Goal: Task Accomplishment & Management: Complete application form

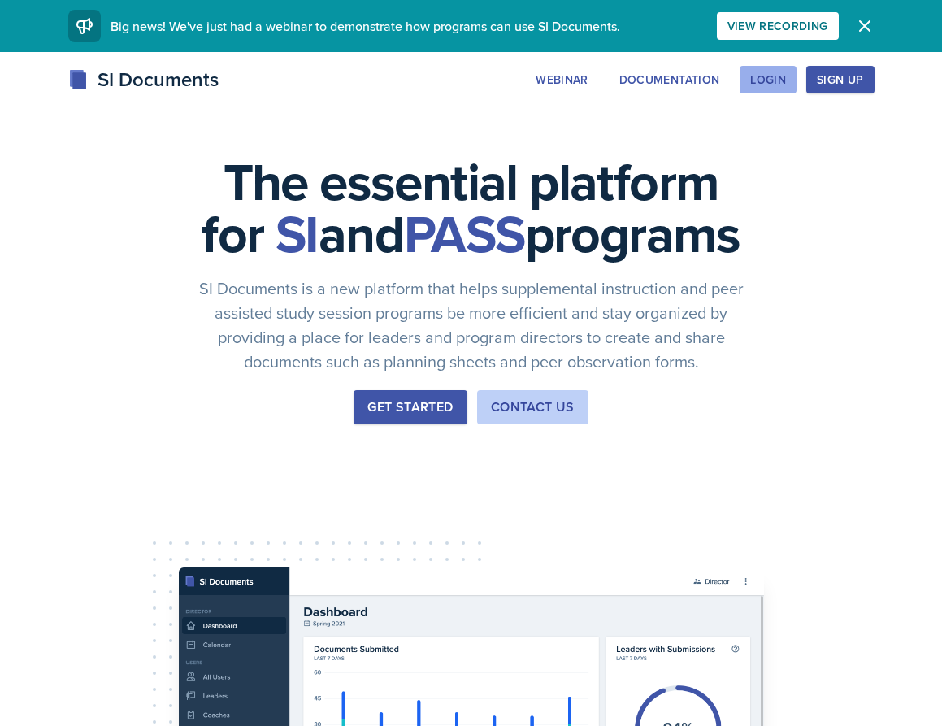
click at [768, 79] on div "Login" at bounding box center [768, 79] width 36 height 13
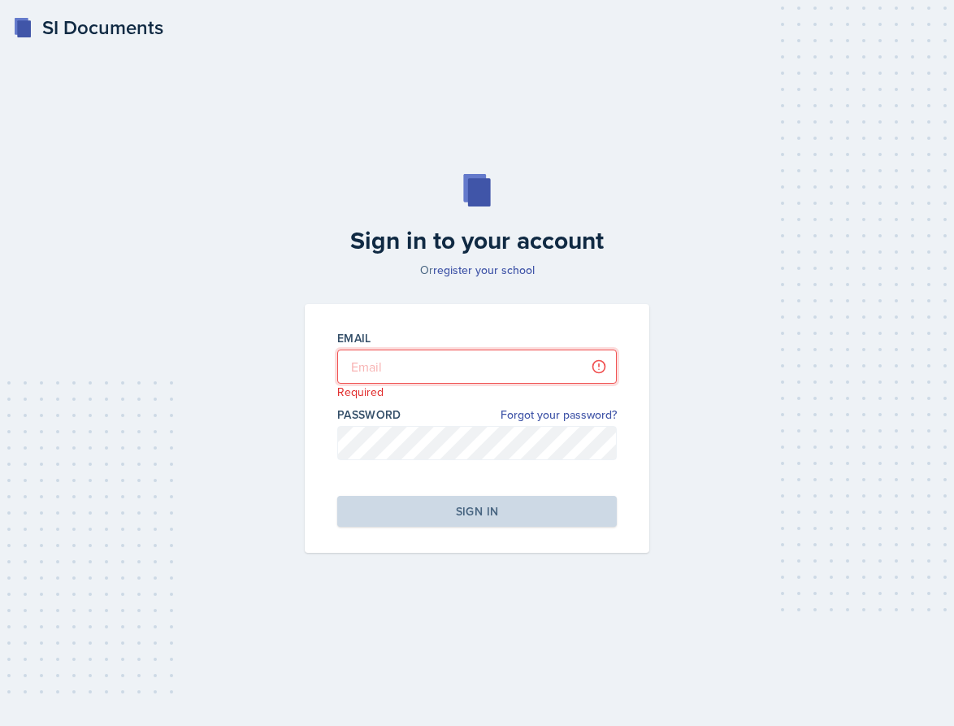
type input "[EMAIL_ADDRESS][DOMAIN_NAME]"
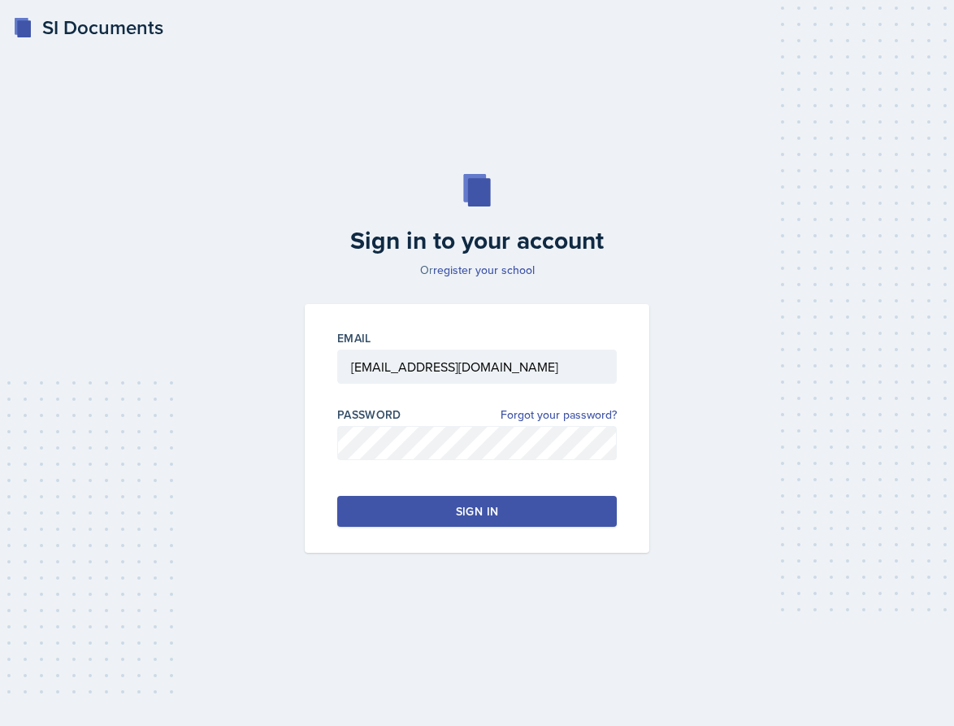
click at [489, 504] on div "Sign in" at bounding box center [477, 511] width 42 height 16
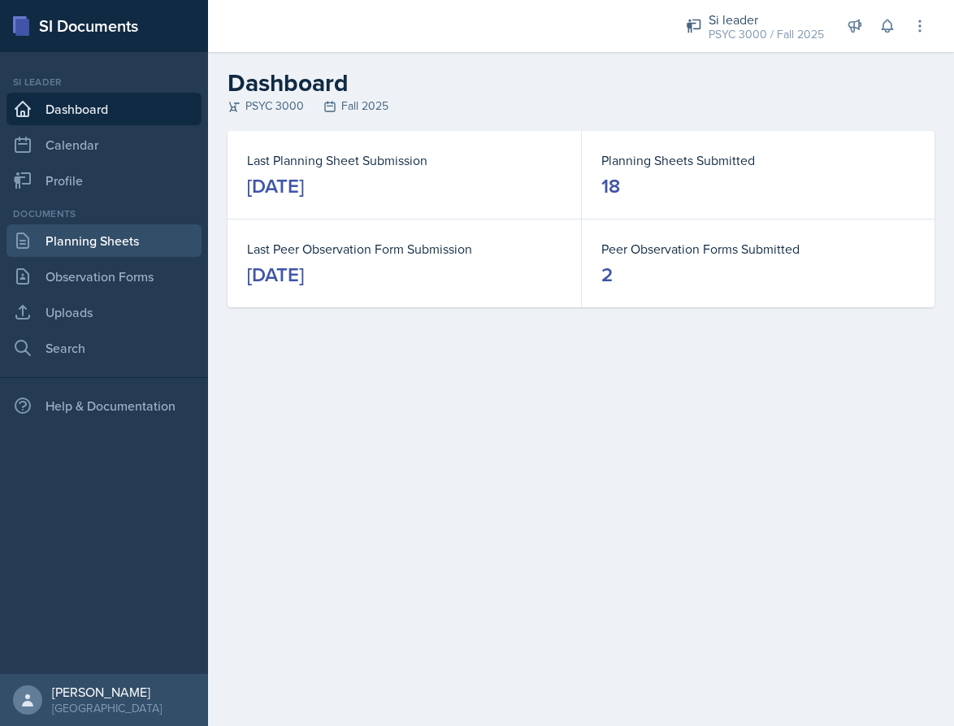
click at [72, 241] on link "Planning Sheets" at bounding box center [104, 240] width 195 height 33
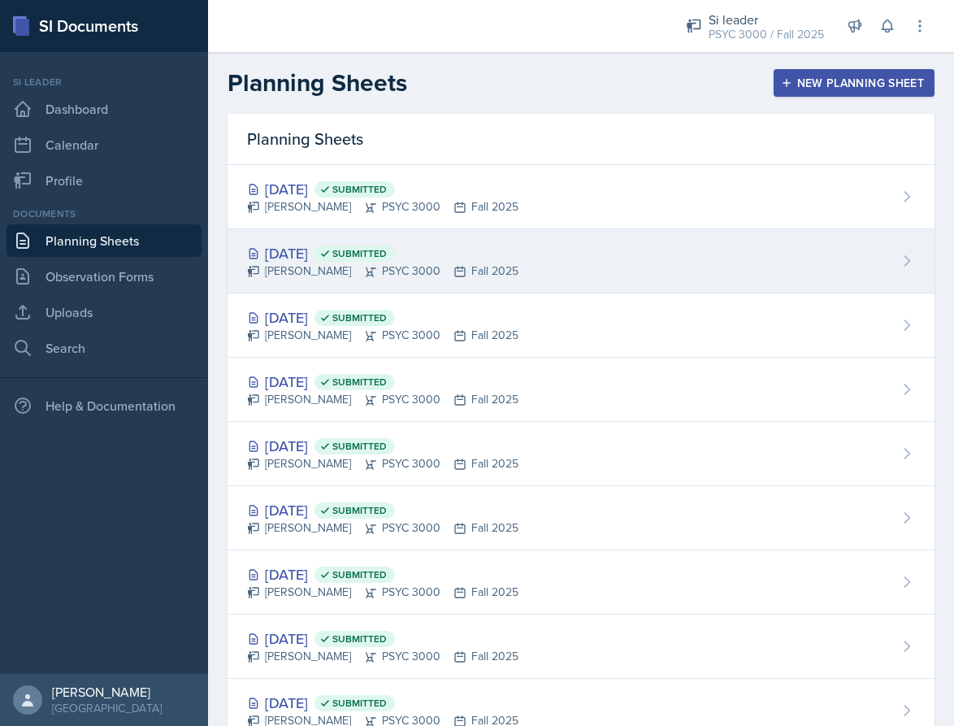
click at [406, 277] on div "[PERSON_NAME] PSYC 3000 Fall 2025" at bounding box center [383, 271] width 272 height 17
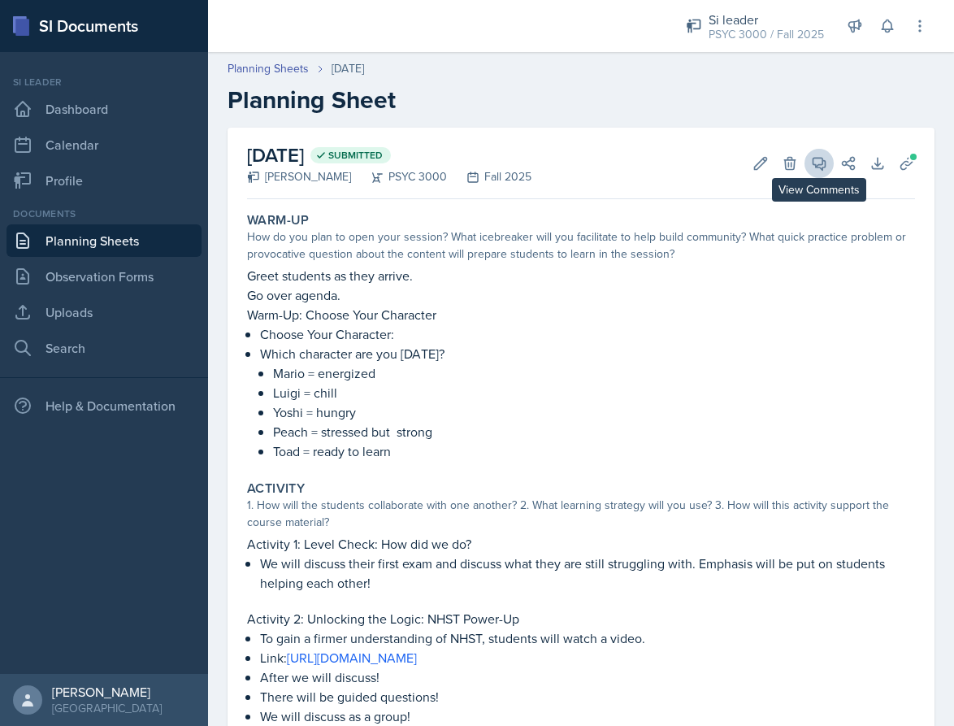
click at [817, 170] on button "View Comments" at bounding box center [819, 163] width 29 height 29
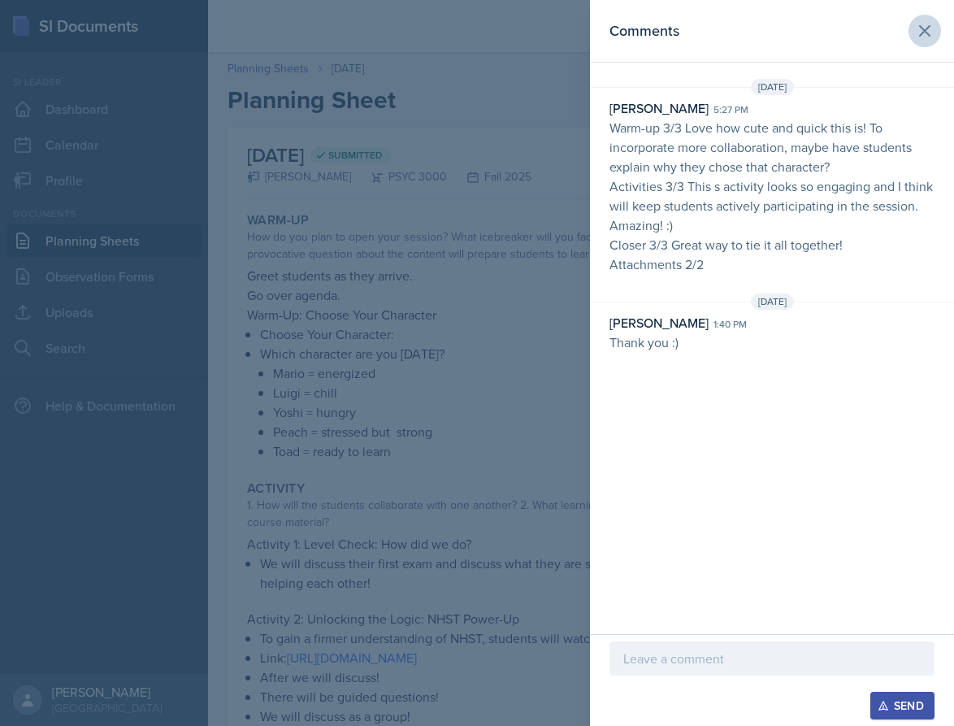
click at [923, 31] on icon at bounding box center [925, 31] width 20 height 20
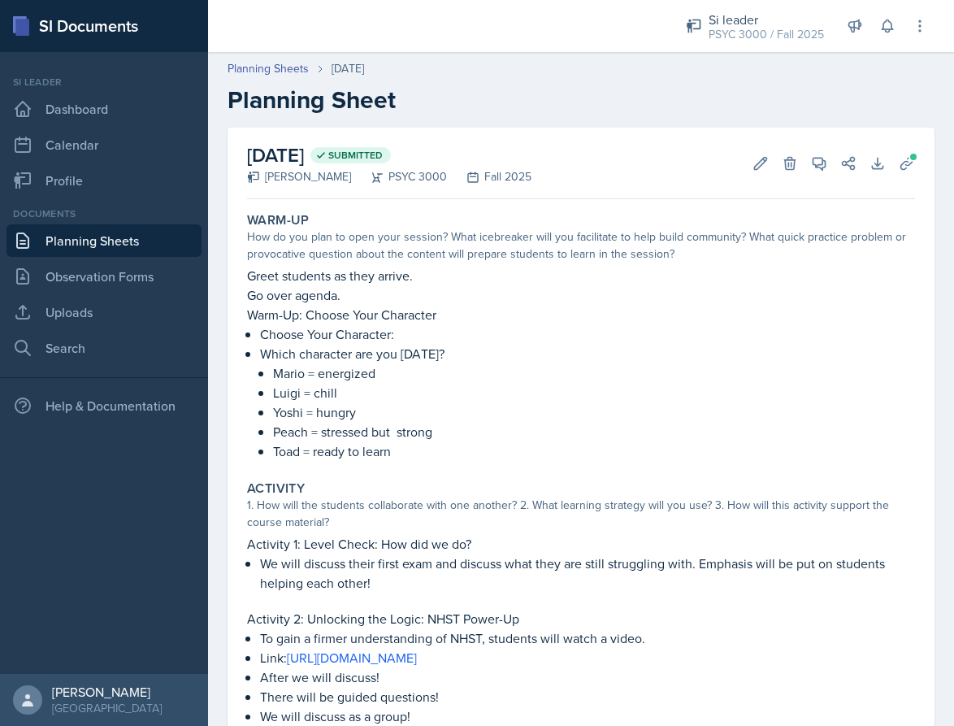
click at [90, 229] on link "Planning Sheets" at bounding box center [104, 240] width 195 height 33
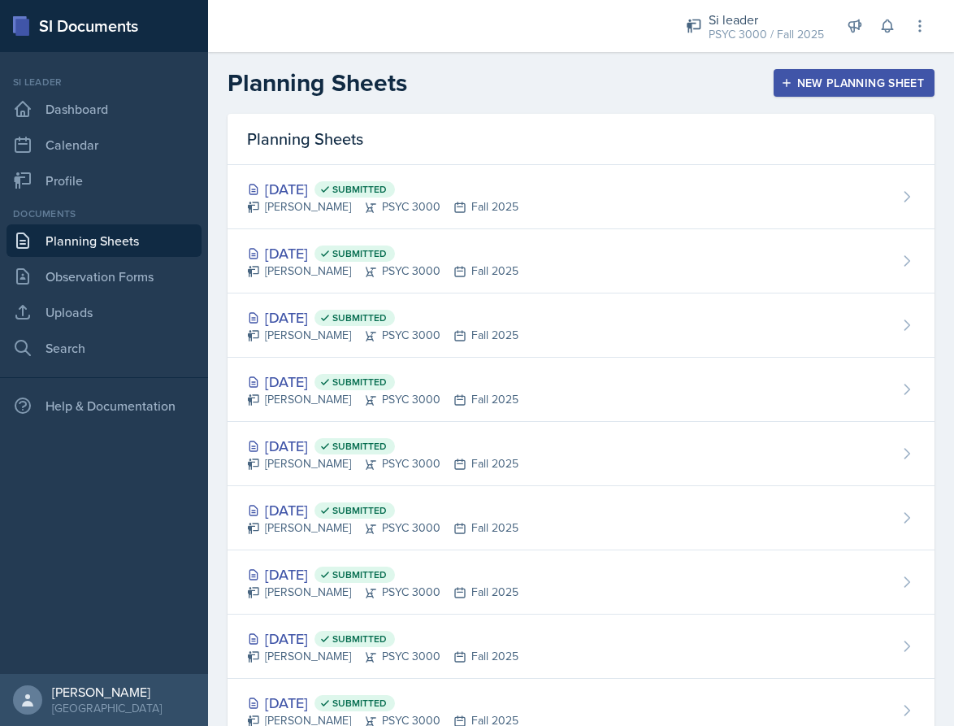
click at [781, 85] on icon "button" at bounding box center [786, 82] width 11 height 11
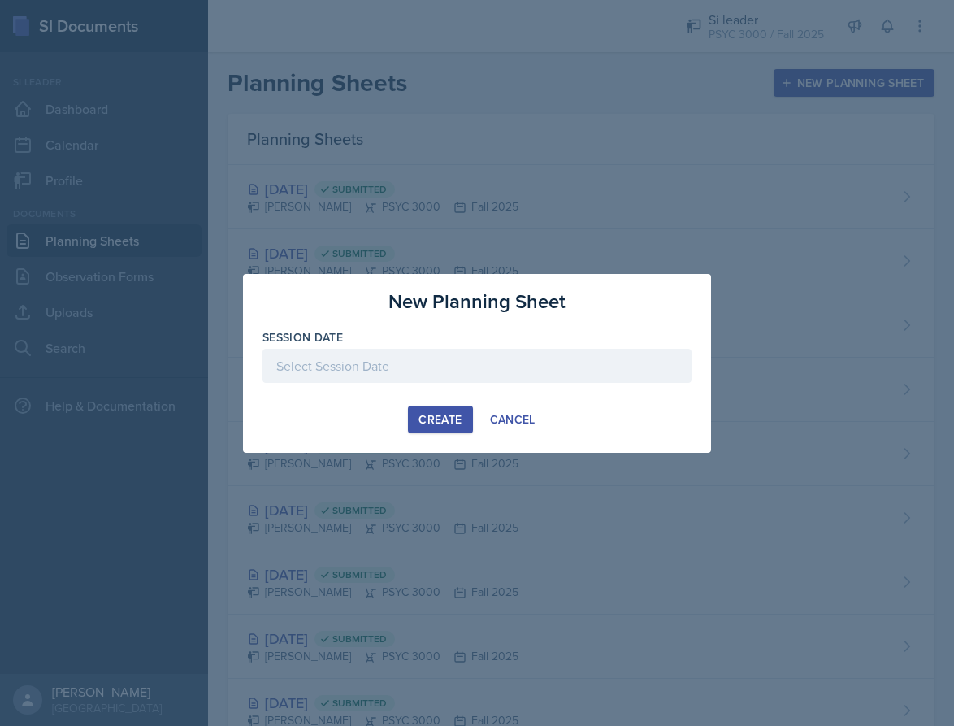
click at [503, 353] on div at bounding box center [477, 366] width 429 height 34
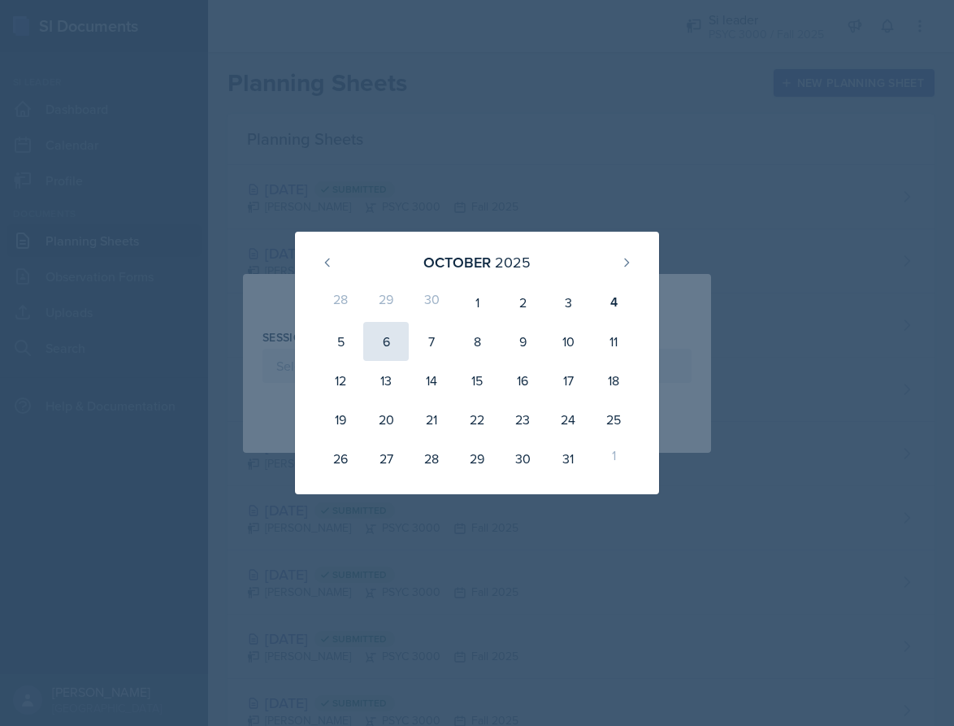
click at [374, 351] on div "6" at bounding box center [386, 341] width 46 height 39
type input "[DATE]"
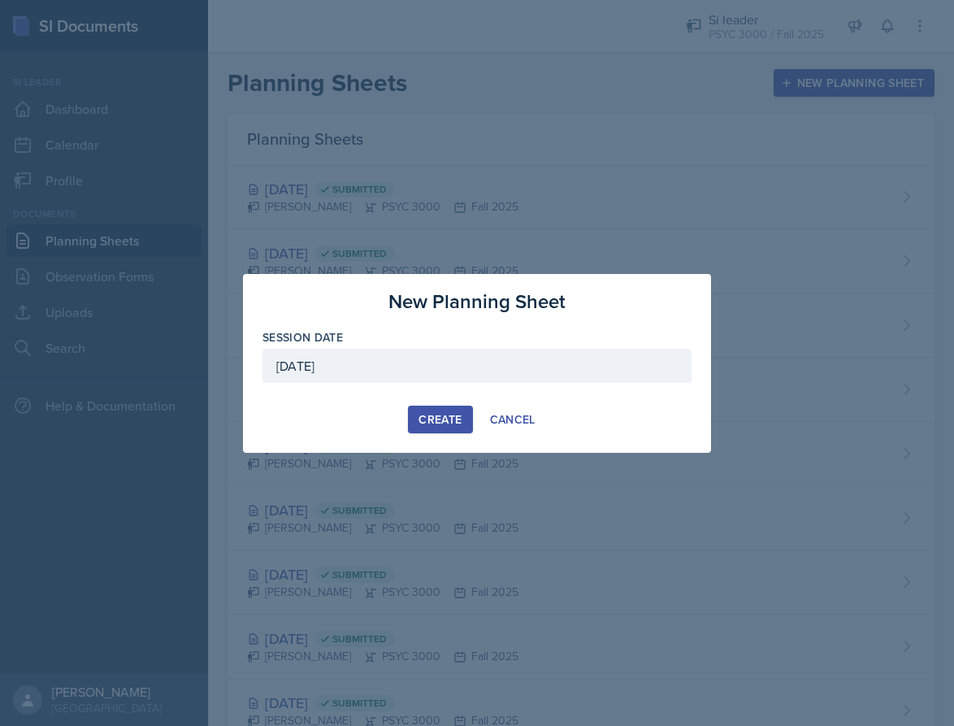
click at [428, 417] on div "Create" at bounding box center [440, 419] width 43 height 13
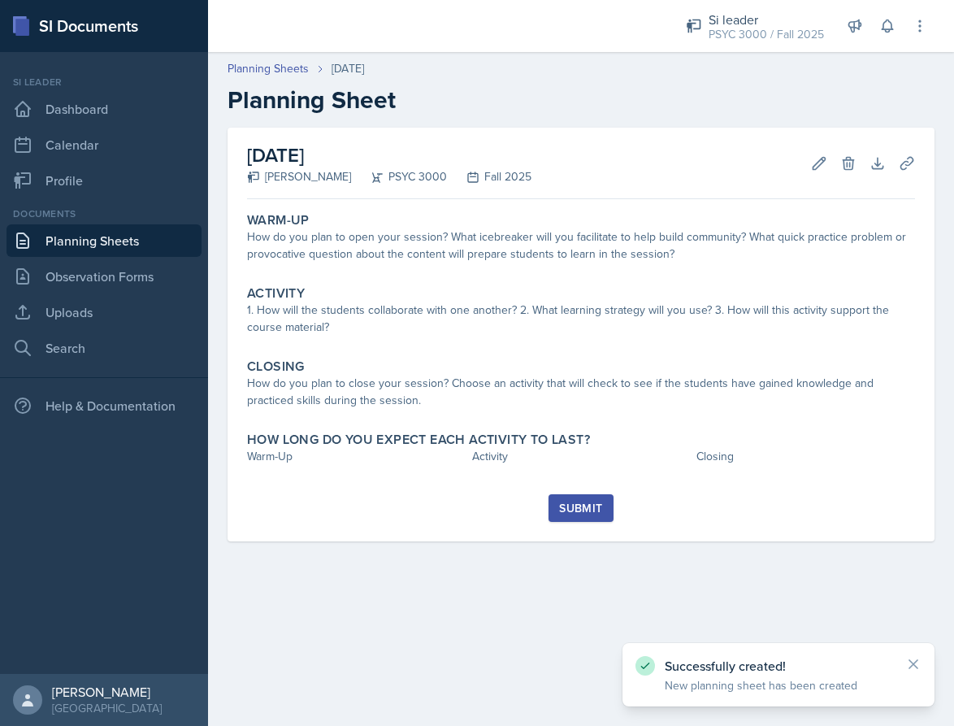
click at [95, 241] on link "Planning Sheets" at bounding box center [104, 240] width 195 height 33
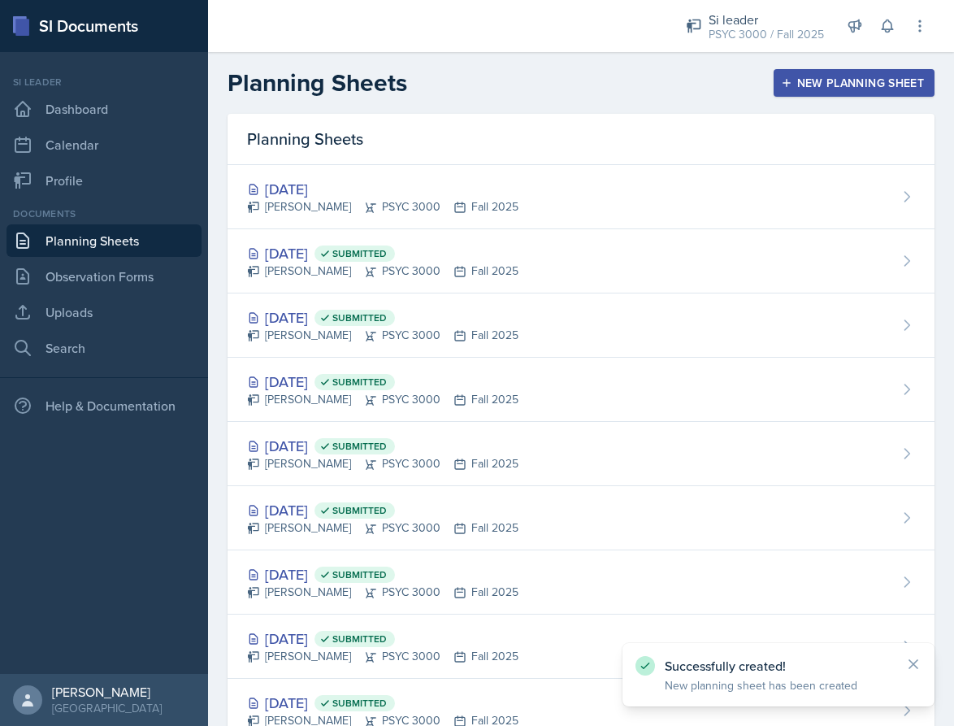
click at [871, 75] on button "New Planning Sheet" at bounding box center [854, 83] width 161 height 28
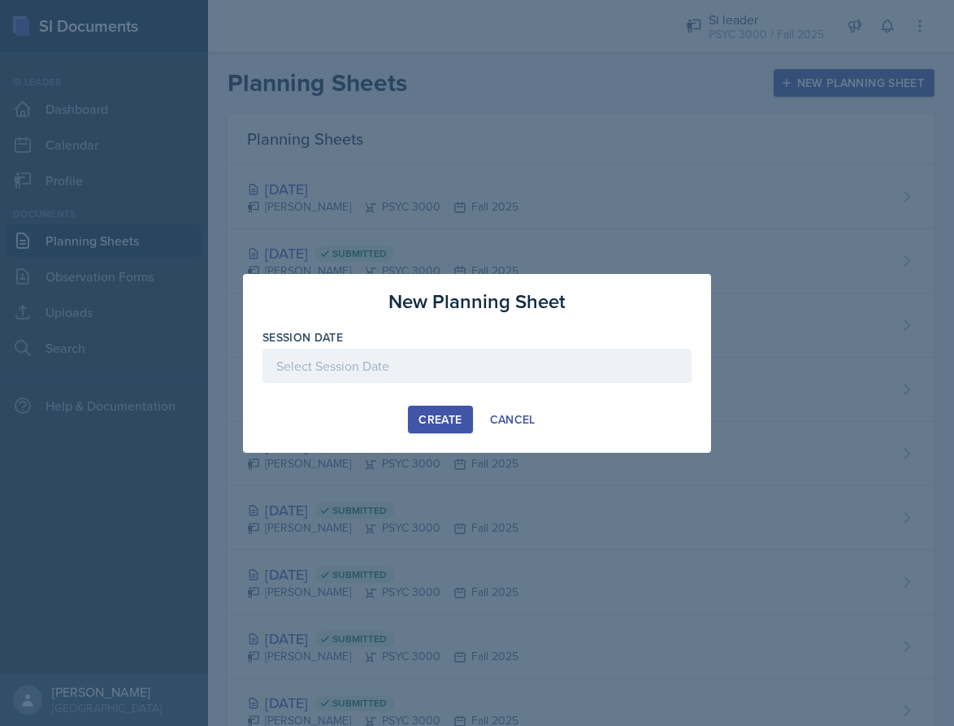
click at [443, 358] on div at bounding box center [477, 366] width 429 height 34
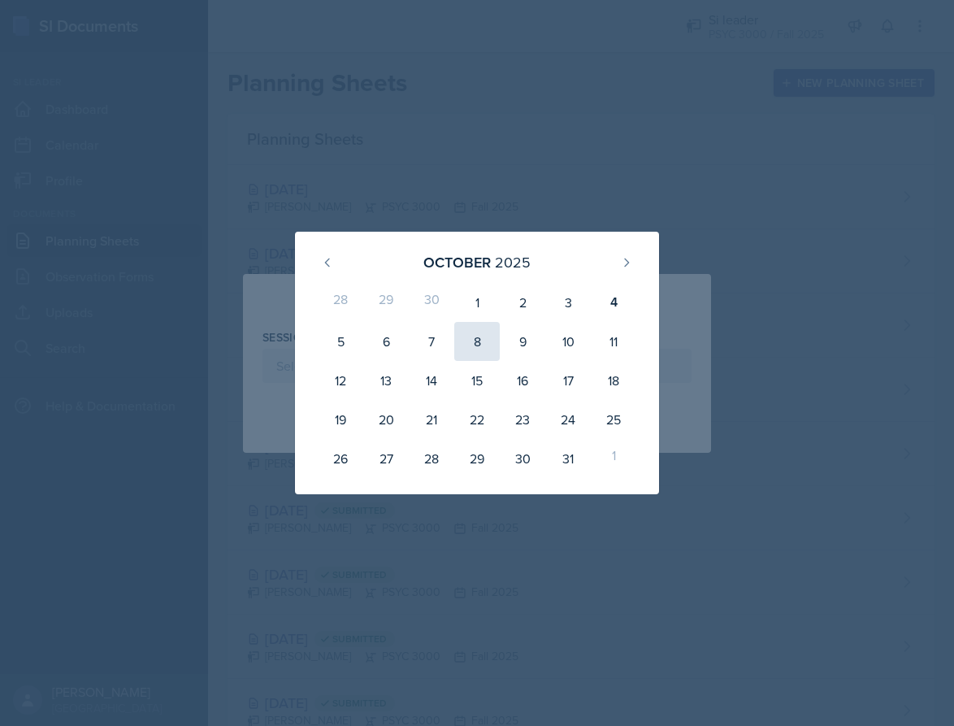
click at [480, 348] on div "8" at bounding box center [477, 341] width 46 height 39
type input "[DATE]"
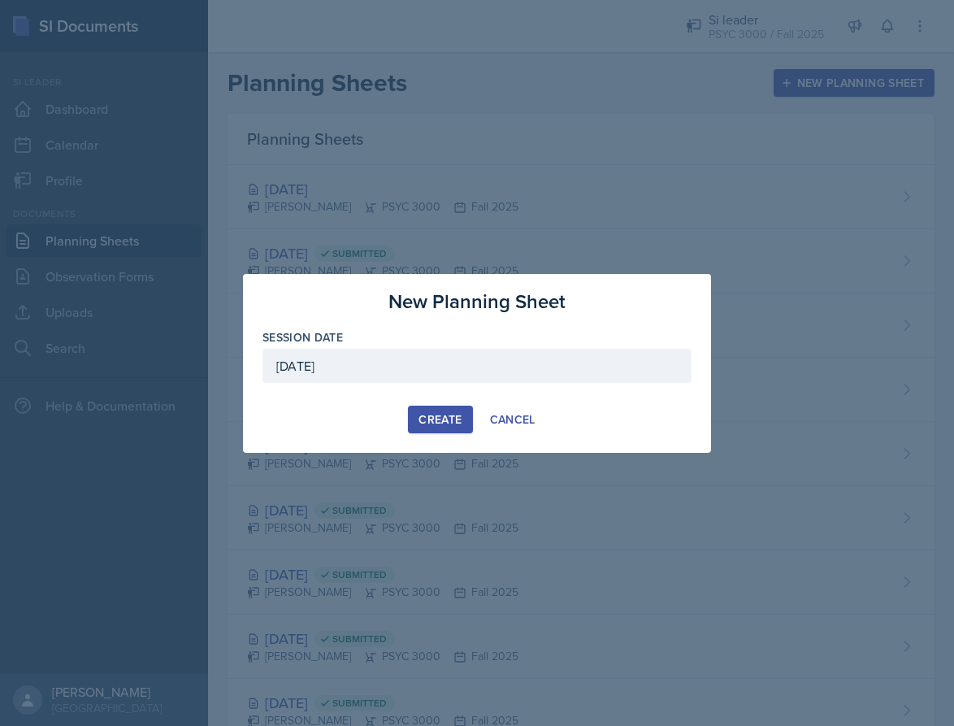
click at [457, 419] on div "Create" at bounding box center [440, 419] width 43 height 13
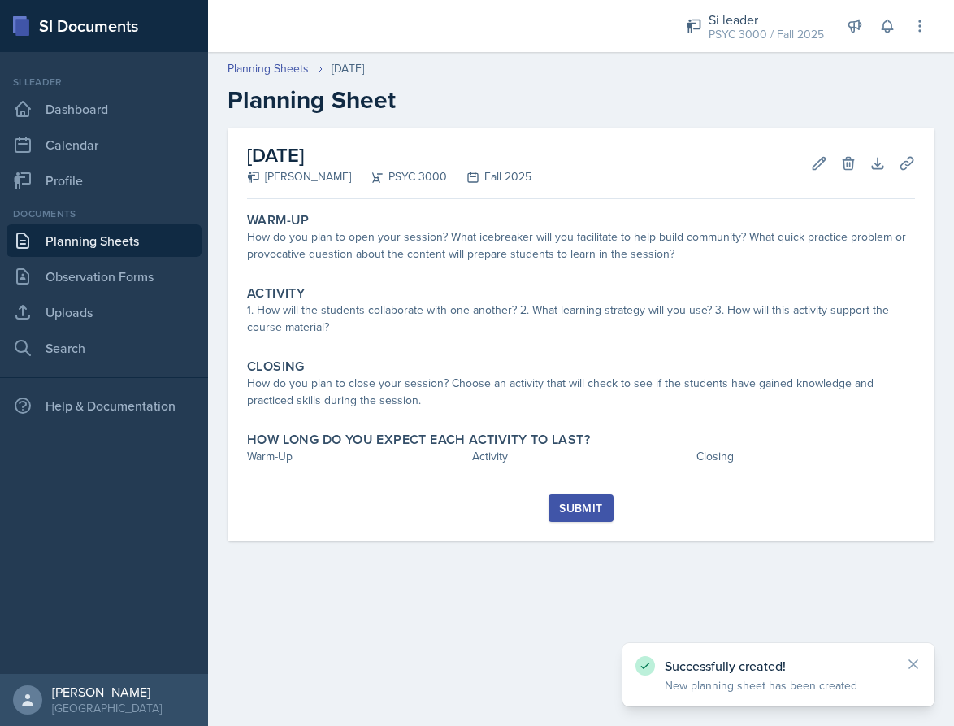
click at [174, 250] on link "Planning Sheets" at bounding box center [104, 240] width 195 height 33
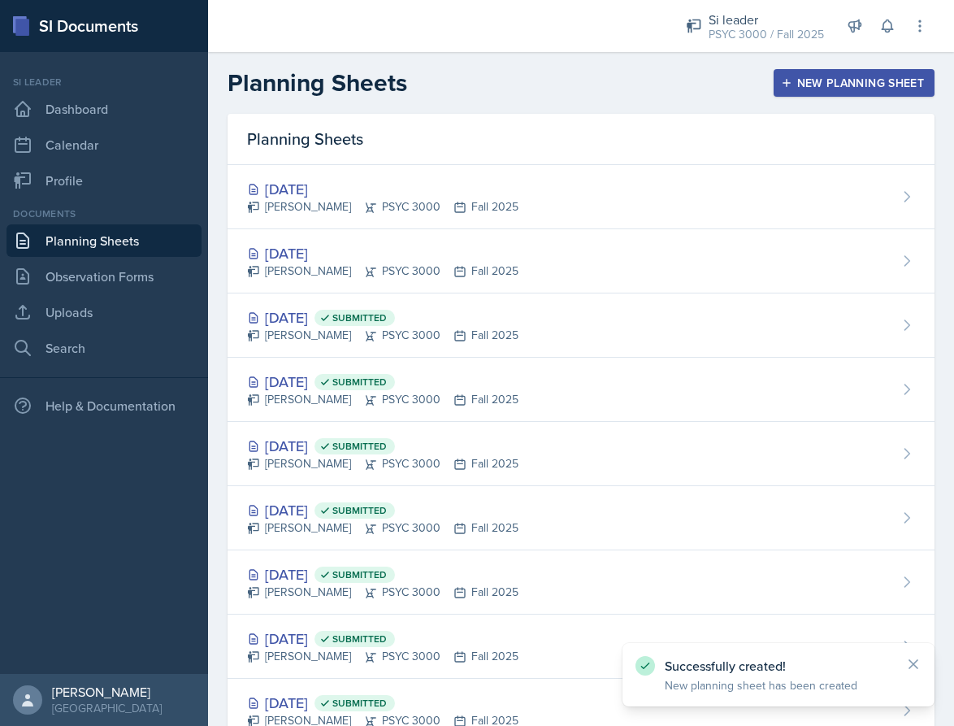
click at [797, 93] on button "New Planning Sheet" at bounding box center [854, 83] width 161 height 28
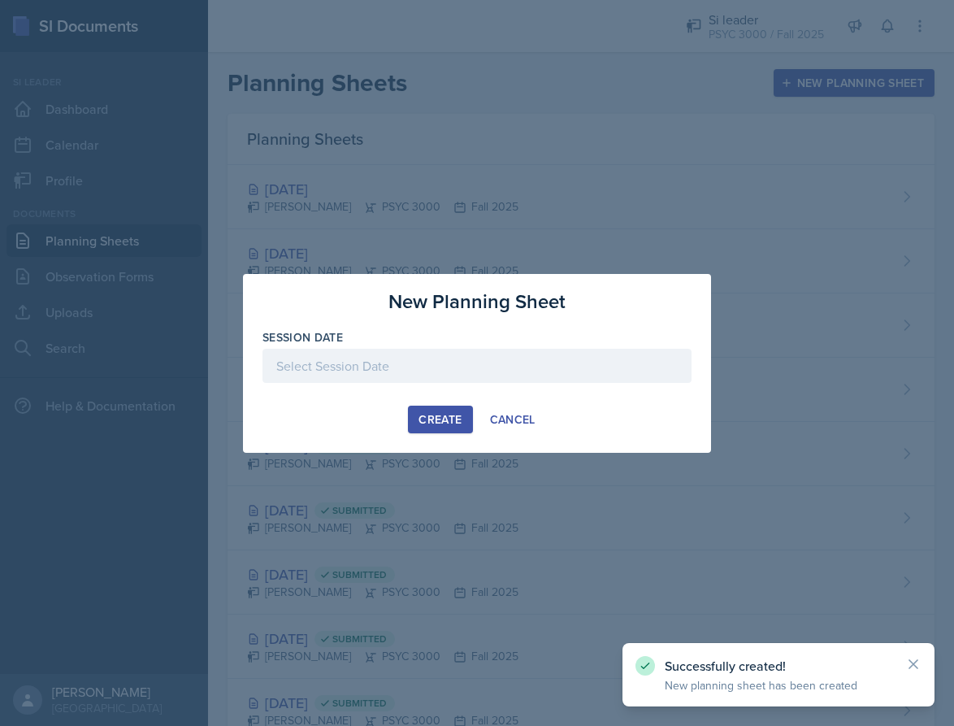
click at [536, 363] on div at bounding box center [477, 366] width 429 height 34
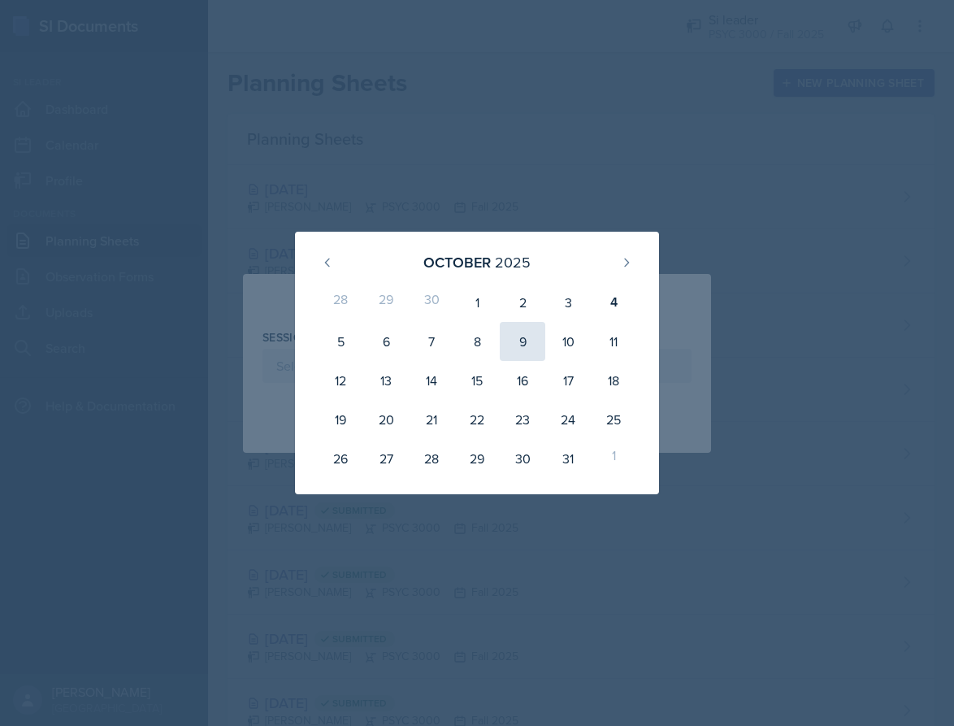
click at [510, 338] on div "9" at bounding box center [523, 341] width 46 height 39
type input "[DATE]"
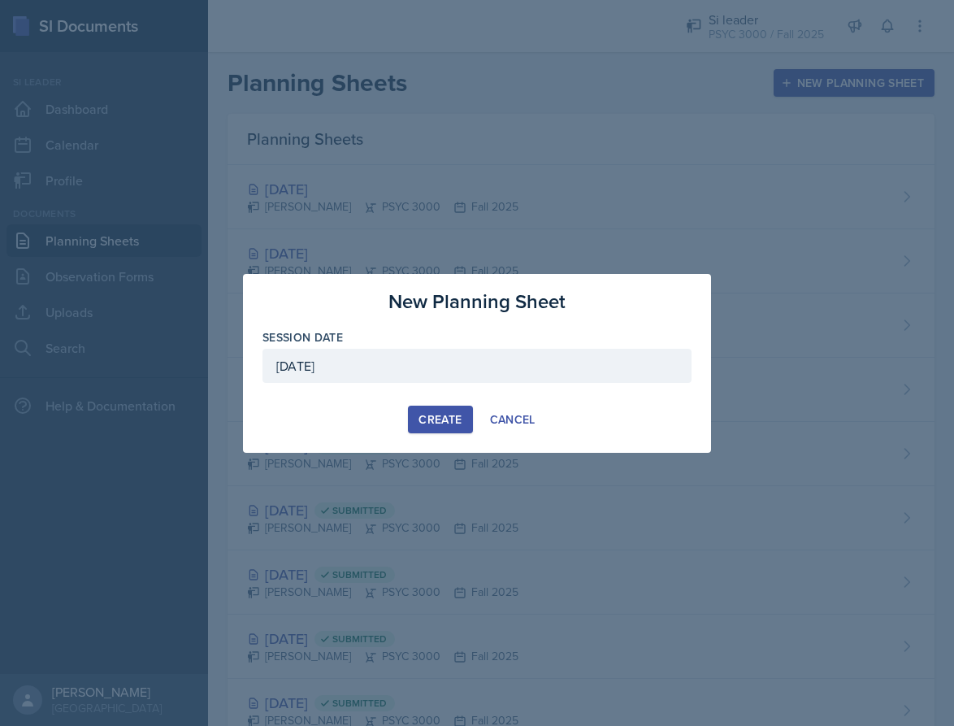
click at [437, 424] on div "Create" at bounding box center [440, 419] width 43 height 13
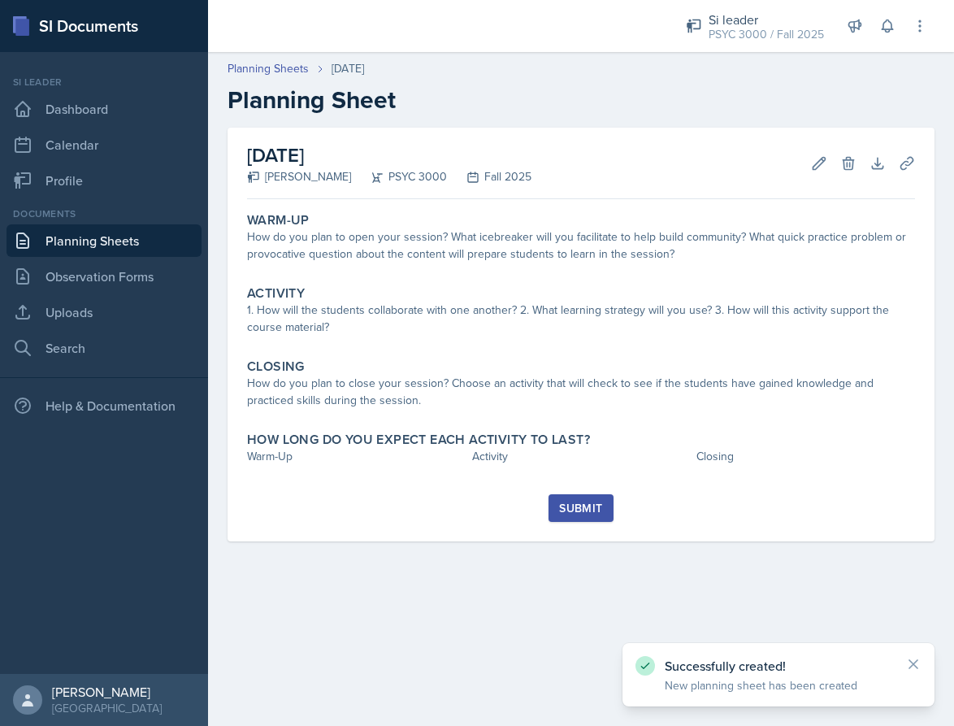
click at [89, 239] on link "Planning Sheets" at bounding box center [104, 240] width 195 height 33
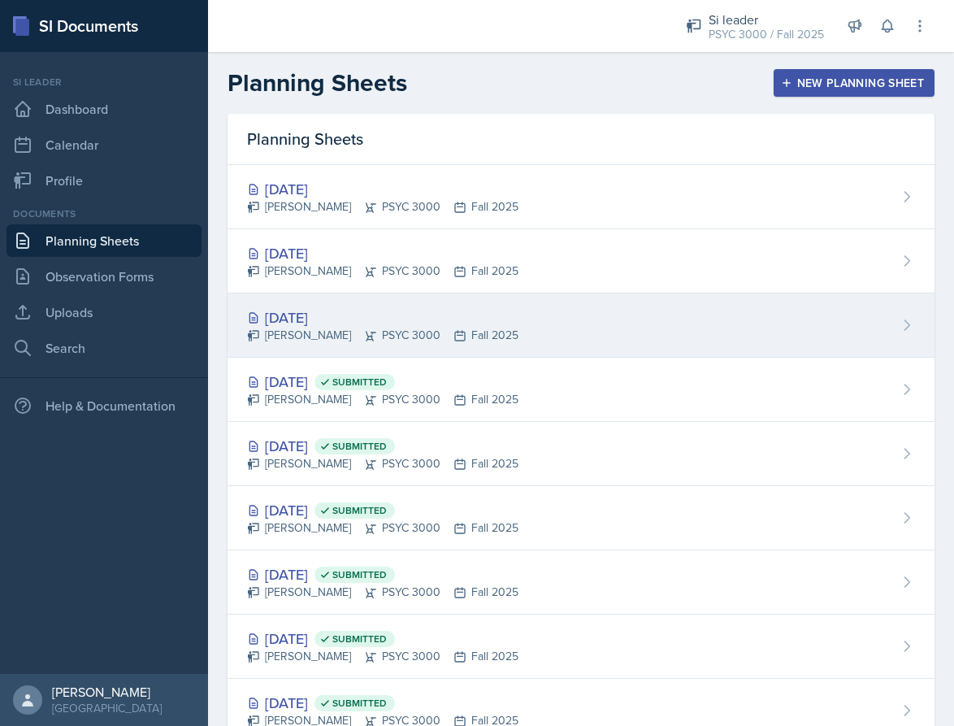
click at [445, 327] on div "[PERSON_NAME] PSYC 3000 Fall 2025" at bounding box center [383, 335] width 272 height 17
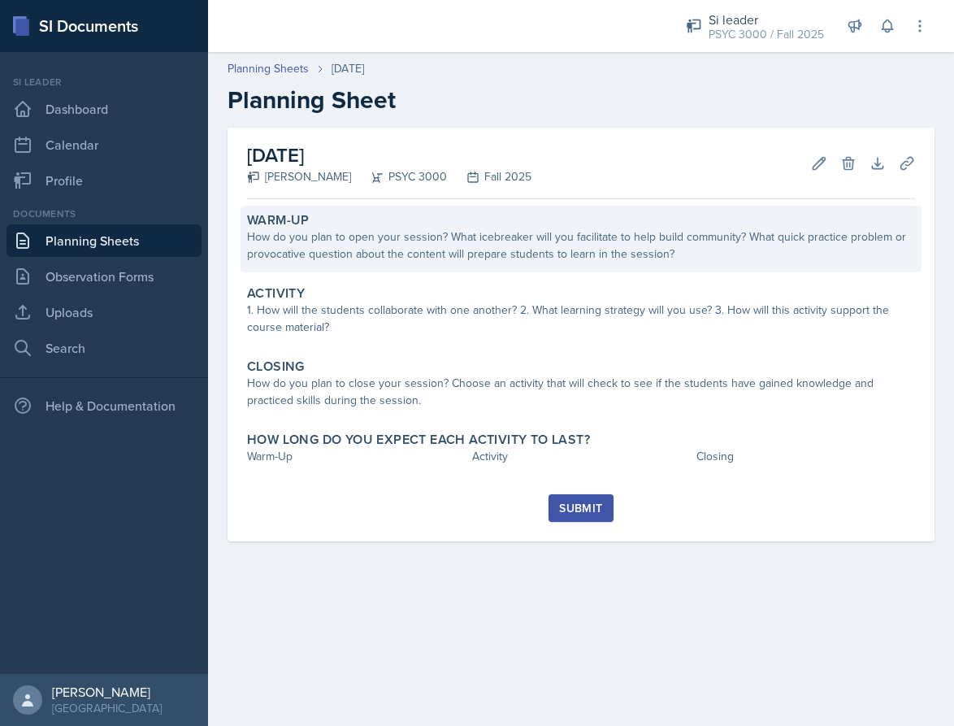
click at [434, 233] on div "How do you plan to open your session? What icebreaker will you facilitate to he…" at bounding box center [581, 245] width 668 height 34
